Goal: Transaction & Acquisition: Purchase product/service

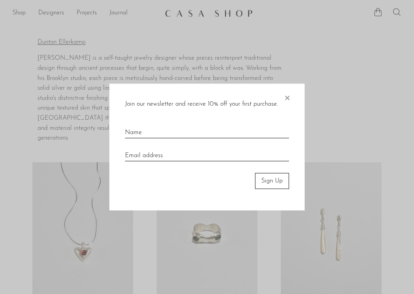
click at [286, 99] on span "×" at bounding box center [287, 96] width 8 height 25
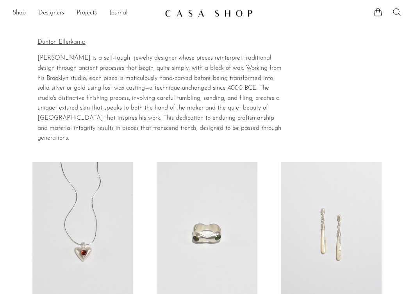
scroll to position [173, 0]
click at [304, 101] on section "Home Collections Dunton Ellerkamp Dunton Ellerkamp Owen Dunton Ellerkamp is a s…" at bounding box center [207, 85] width 414 height 115
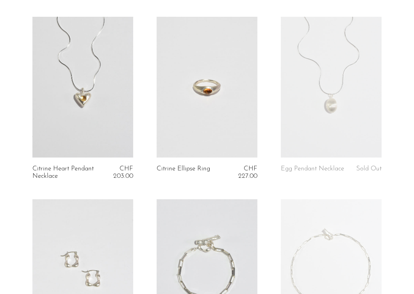
scroll to position [494, 0]
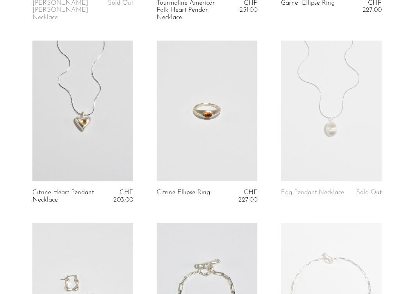
click at [212, 76] on link at bounding box center [206, 111] width 101 height 141
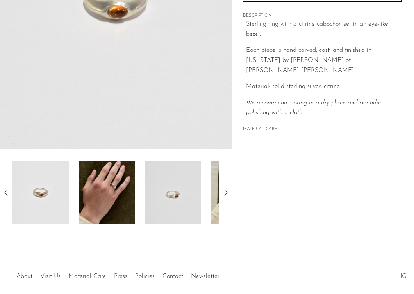
scroll to position [214, 0]
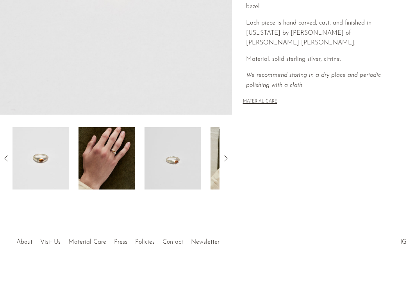
click at [113, 158] on img at bounding box center [106, 158] width 57 height 62
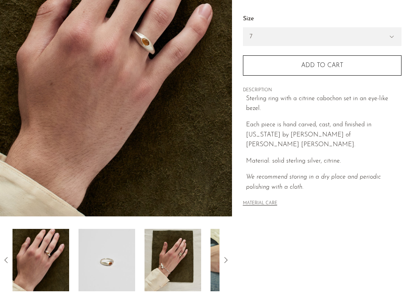
scroll to position [113, 0]
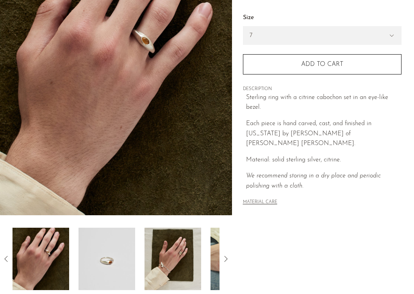
click at [168, 261] on img at bounding box center [172, 259] width 57 height 62
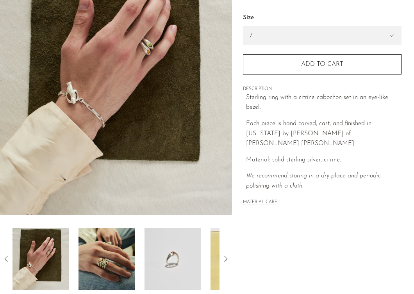
click at [129, 262] on img at bounding box center [106, 259] width 57 height 62
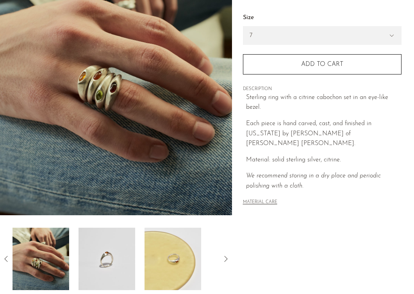
click at [129, 262] on img at bounding box center [106, 259] width 57 height 62
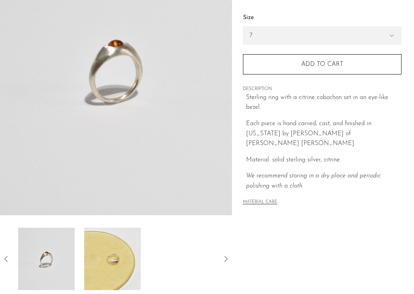
click at [129, 262] on img at bounding box center [112, 259] width 57 height 62
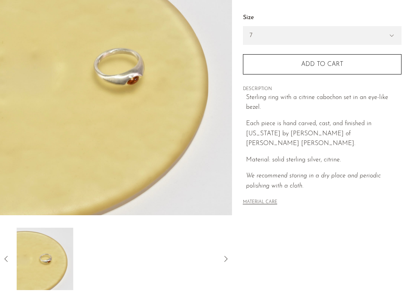
click at [129, 262] on div at bounding box center [115, 259] width 207 height 62
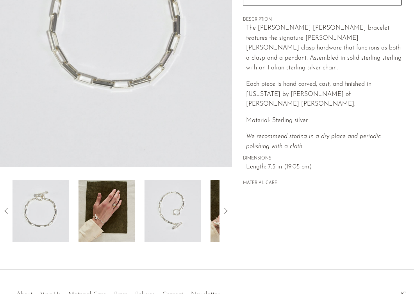
scroll to position [193, 0]
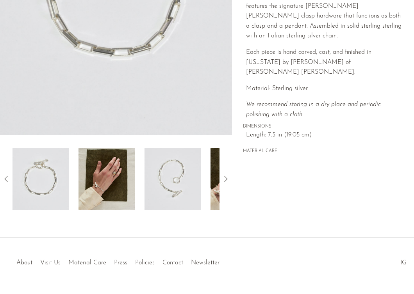
click at [115, 184] on img at bounding box center [106, 179] width 57 height 62
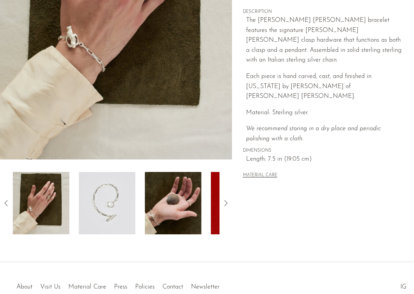
scroll to position [158, 0]
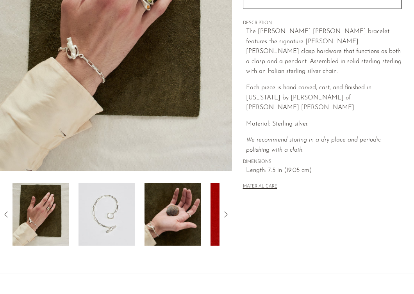
click at [112, 204] on img at bounding box center [106, 214] width 57 height 62
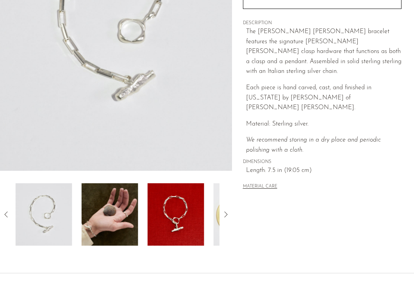
click at [112, 204] on img at bounding box center [110, 214] width 57 height 62
